Goal: Navigation & Orientation: Find specific page/section

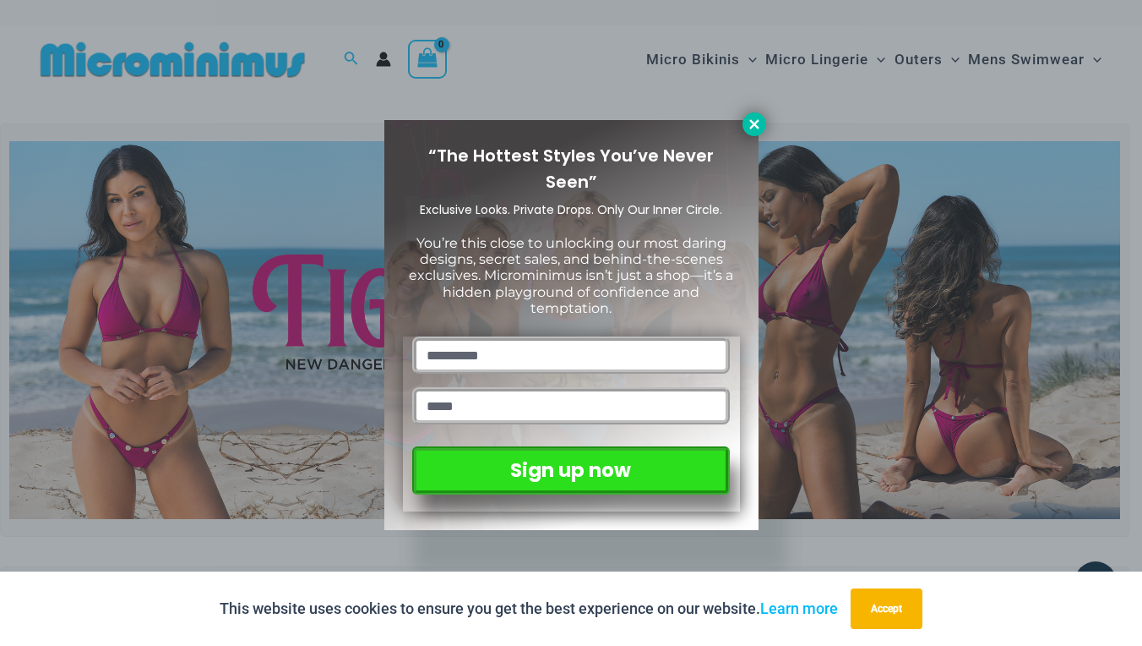
click at [755, 128] on icon at bounding box center [754, 124] width 15 height 15
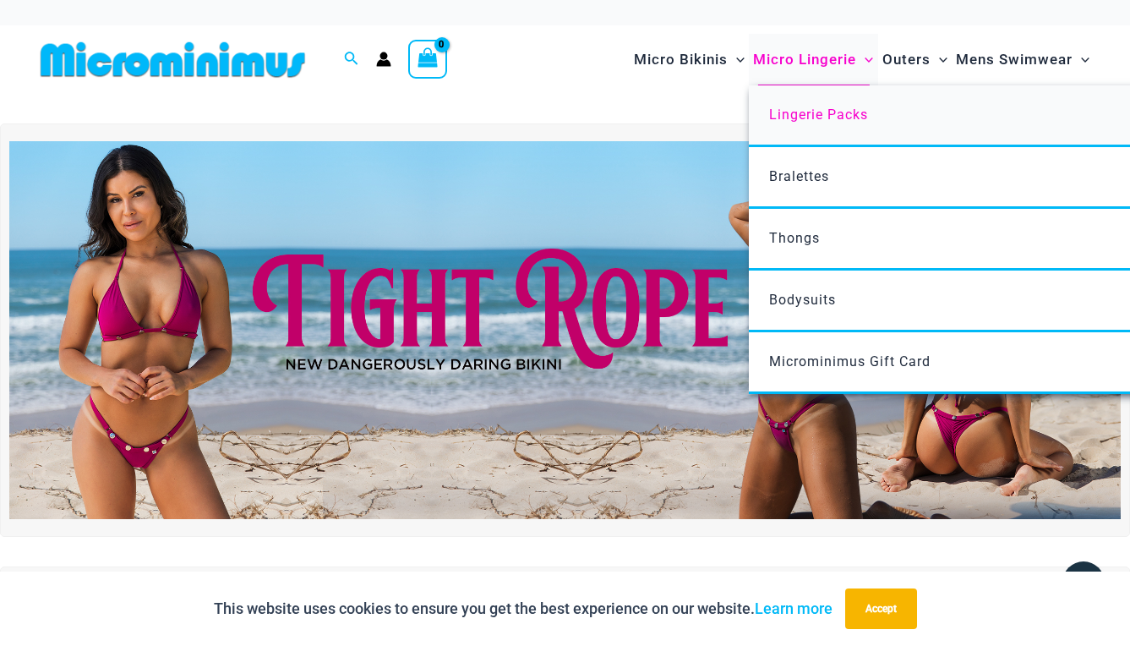
click at [821, 121] on span "Lingerie Packs" at bounding box center [818, 114] width 99 height 16
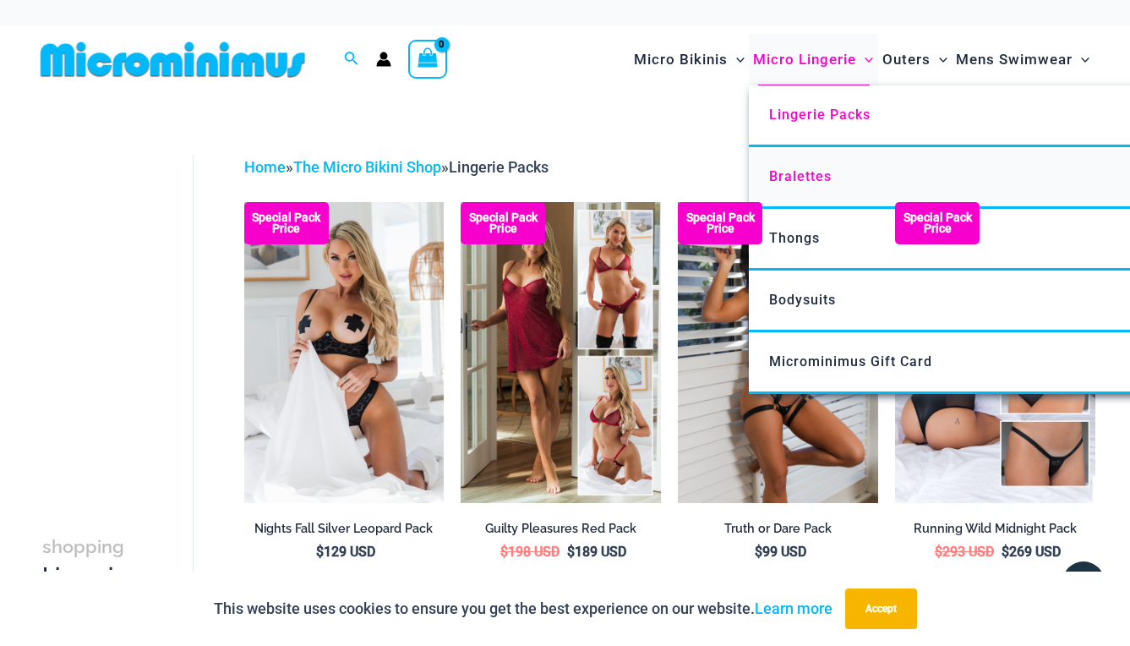
click at [809, 171] on span "Bralettes" at bounding box center [800, 176] width 63 height 16
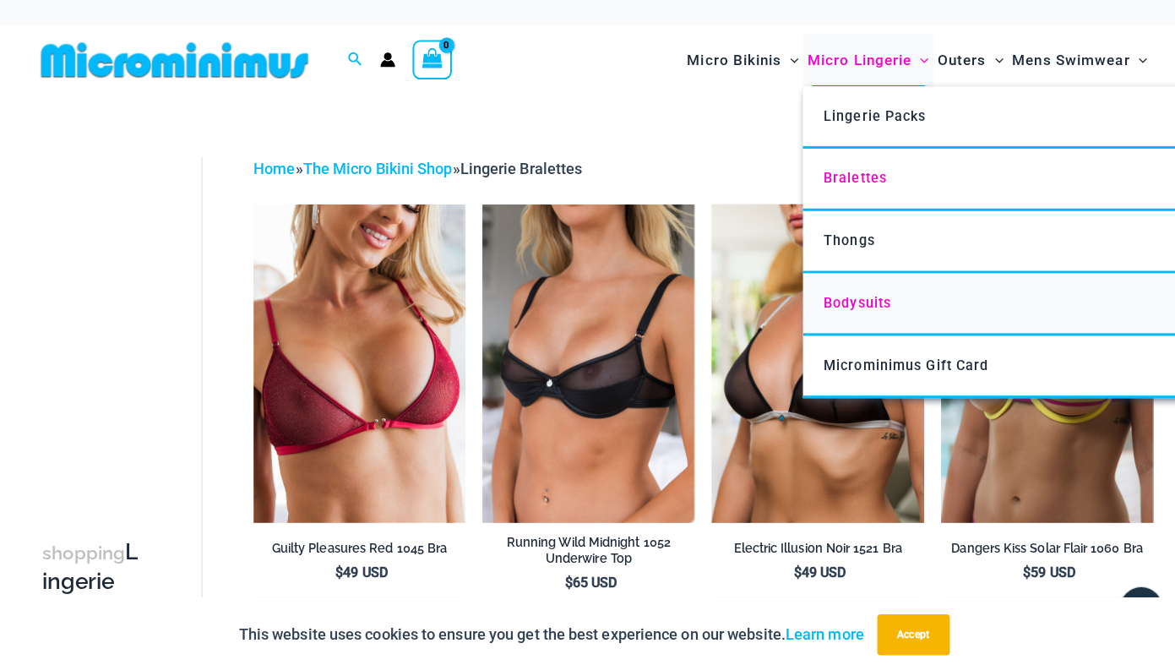
click at [842, 296] on span "Bodysuits" at bounding box center [848, 300] width 67 height 16
